Goal: Task Accomplishment & Management: Manage account settings

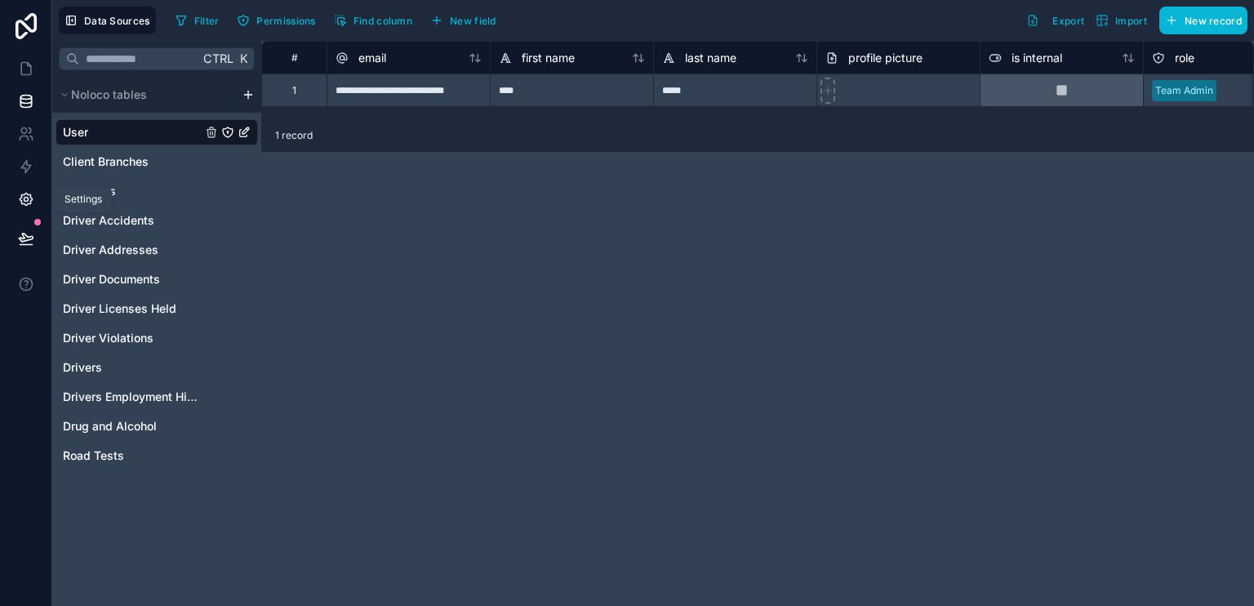
click at [23, 199] on icon at bounding box center [26, 199] width 16 height 16
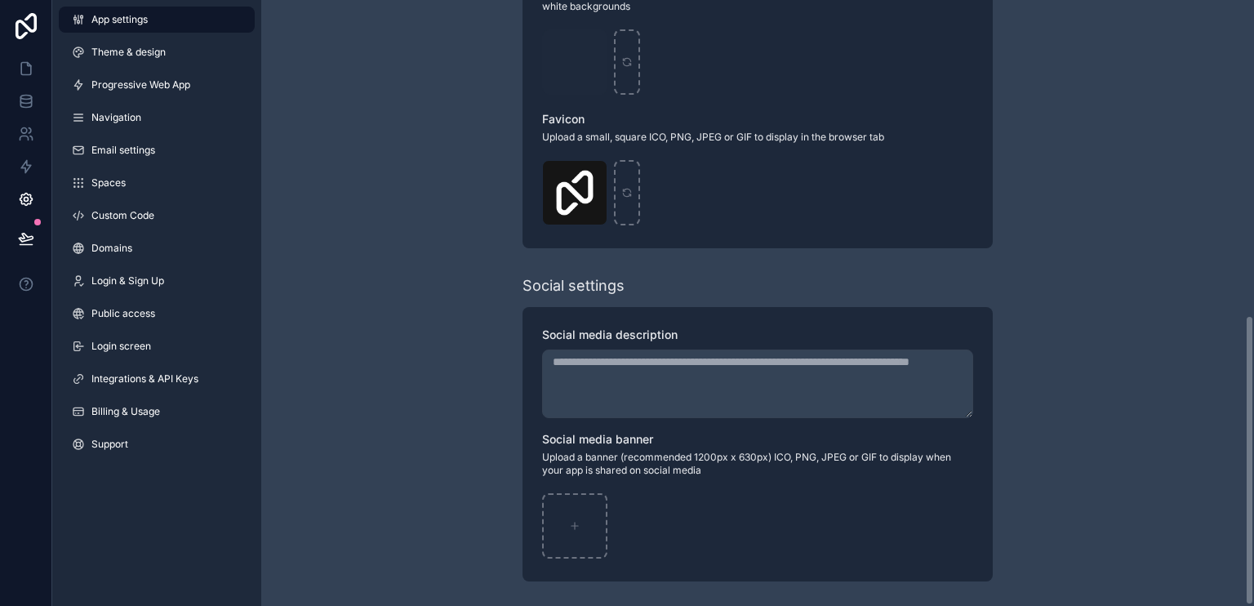
scroll to position [656, 0]
click at [28, 101] on icon at bounding box center [26, 101] width 16 height 16
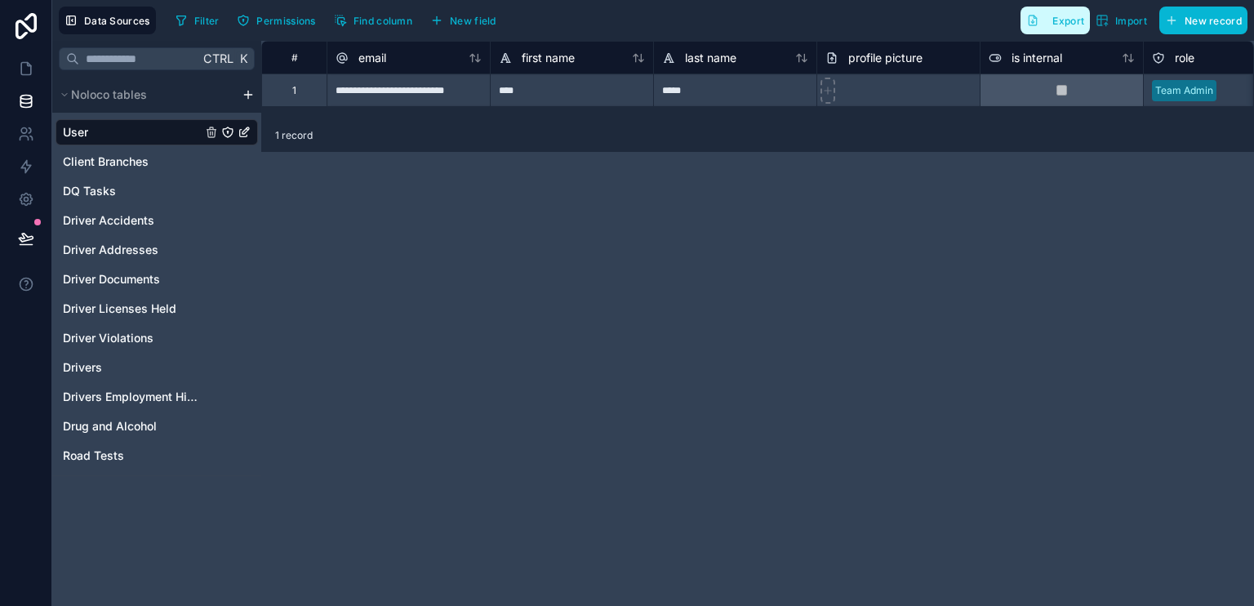
click at [1068, 12] on button "Export" at bounding box center [1054, 21] width 69 height 28
click at [72, 96] on span "Noloco tables" at bounding box center [109, 95] width 76 height 16
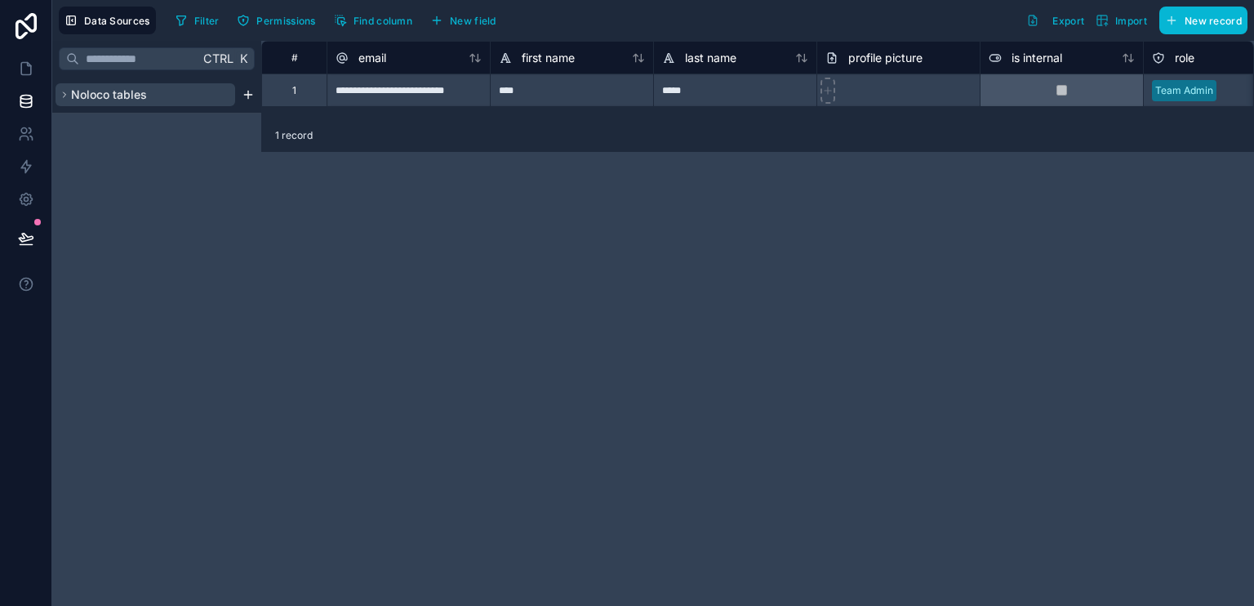
click at [72, 96] on span "Noloco tables" at bounding box center [109, 95] width 76 height 16
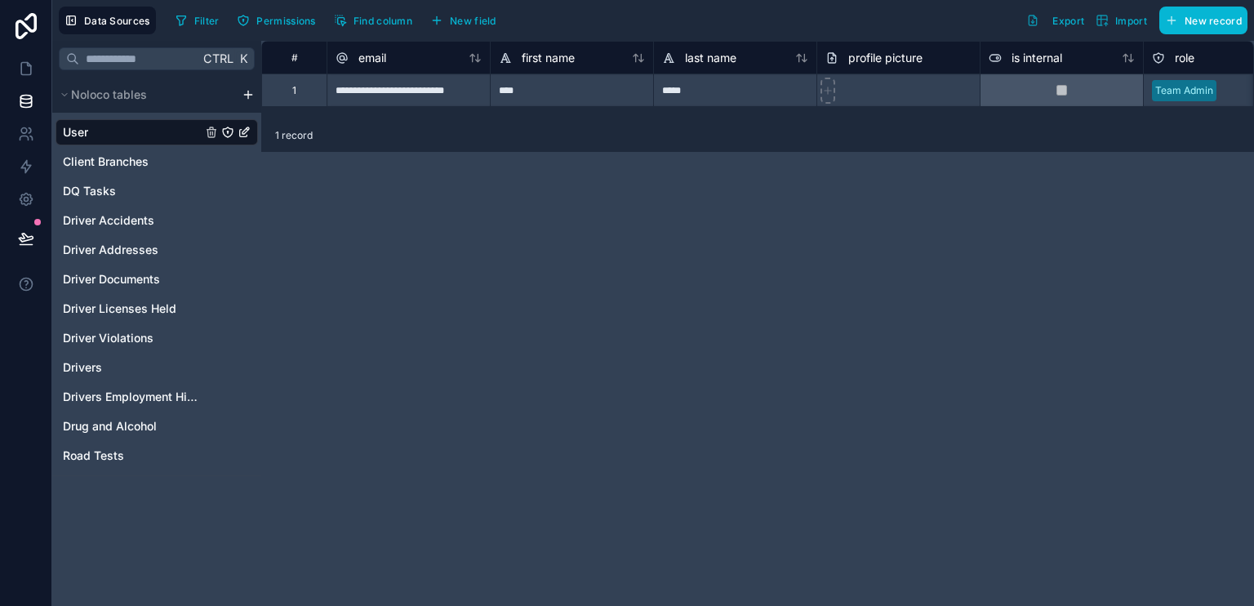
click at [244, 132] on icon "User" at bounding box center [244, 132] width 13 height 13
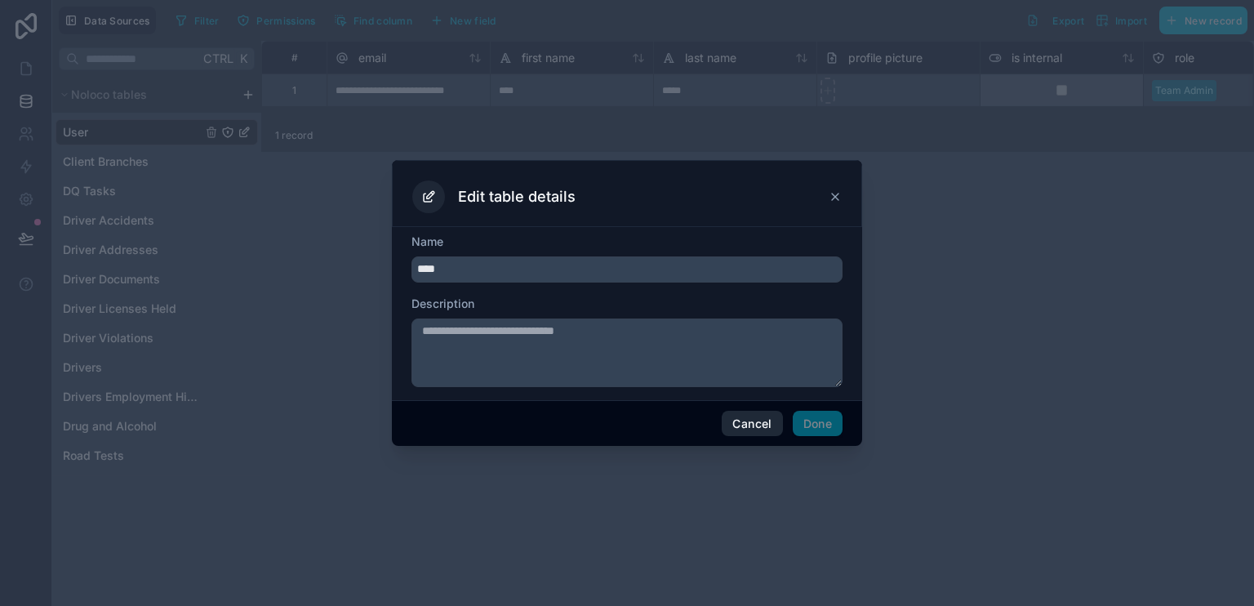
click at [730, 419] on button "Cancel" at bounding box center [751, 424] width 60 height 26
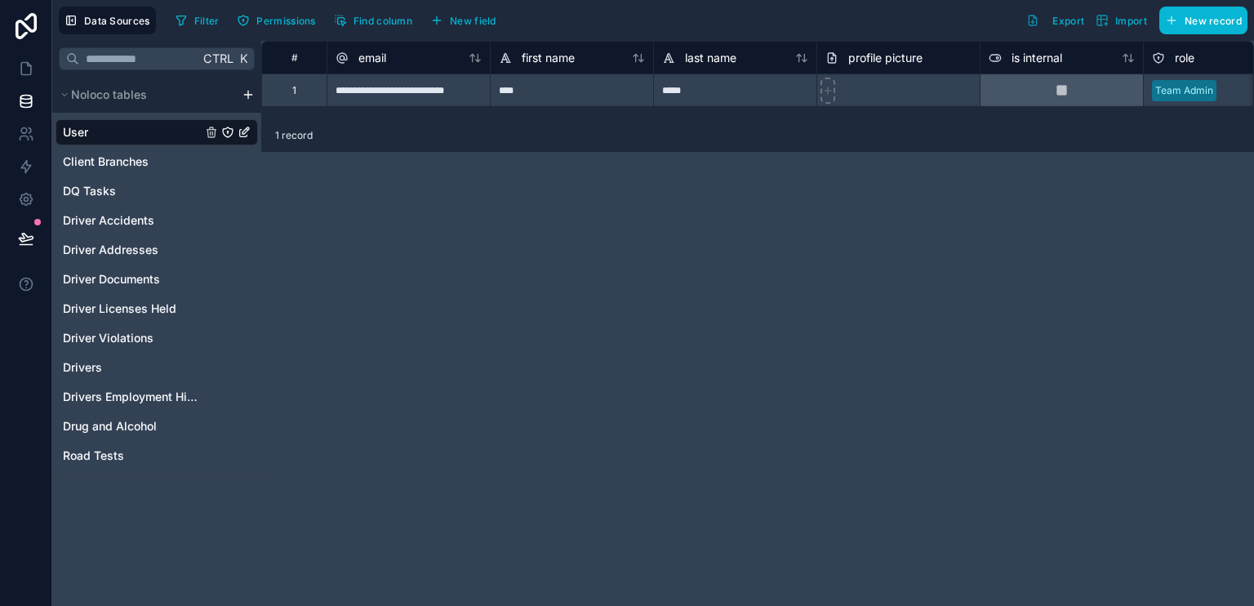
drag, startPoint x: 1030, startPoint y: 24, endPoint x: 1006, endPoint y: 18, distance: 24.6
click at [1006, 18] on div "Filter Permissions Find column New field Export Import New record" at bounding box center [708, 21] width 1078 height 28
click at [1126, 20] on span "Import" at bounding box center [1131, 21] width 32 height 12
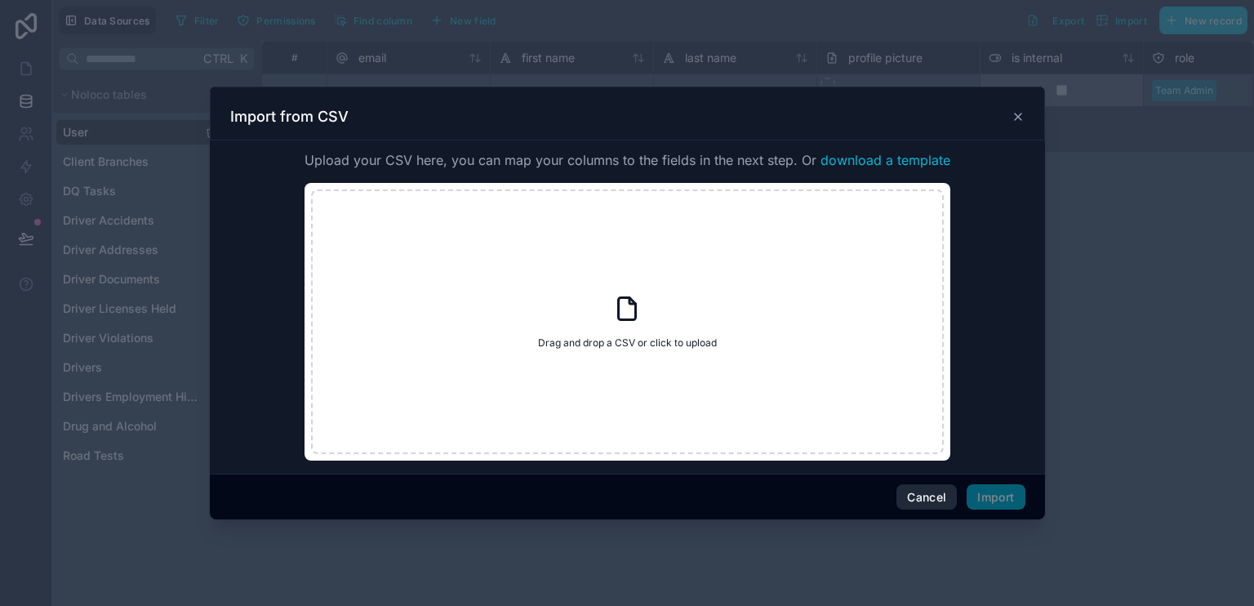
click at [938, 499] on button "Cancel" at bounding box center [926, 497] width 60 height 26
